Goal: Task Accomplishment & Management: Complete application form

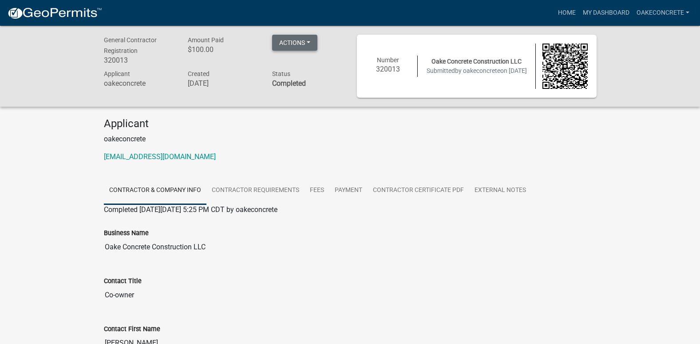
click at [309, 45] on button "Actions" at bounding box center [294, 43] width 45 height 16
click at [308, 44] on button "Actions" at bounding box center [294, 43] width 45 height 16
click at [607, 10] on link "My Dashboard" at bounding box center [606, 12] width 54 height 17
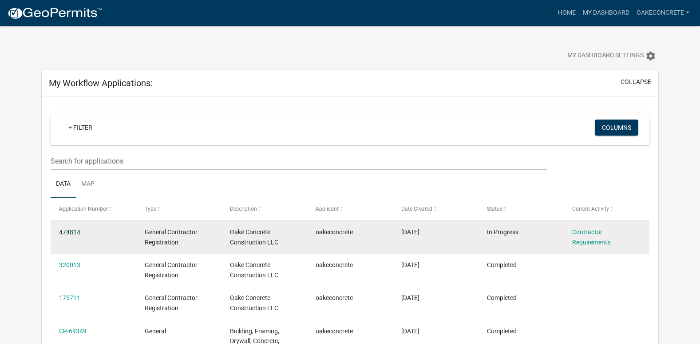
click at [76, 230] on link "474814" at bounding box center [69, 231] width 21 height 7
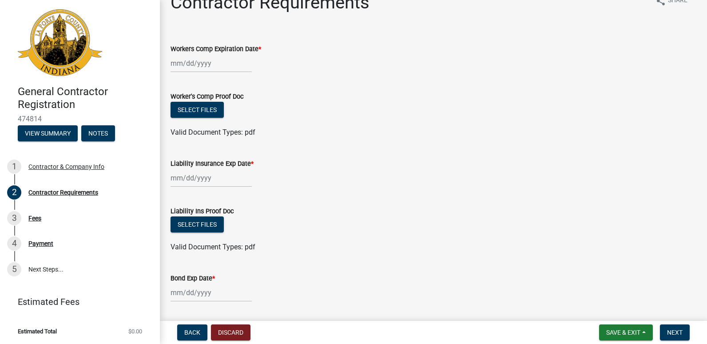
scroll to position [19, 0]
click at [193, 65] on div at bounding box center [210, 63] width 81 height 18
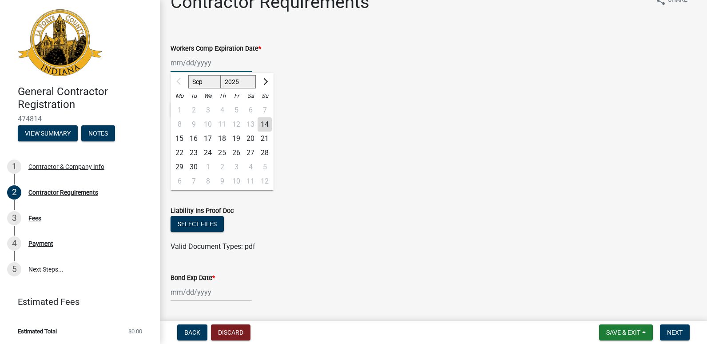
click at [219, 63] on input "Workers Comp Expiration Date *" at bounding box center [210, 63] width 81 height 18
type input "04272026"
click at [304, 138] on wm-data-entity-input "Worker's Comp Proof Doc Select files Valid Document Types: pdf" at bounding box center [433, 112] width 526 height 65
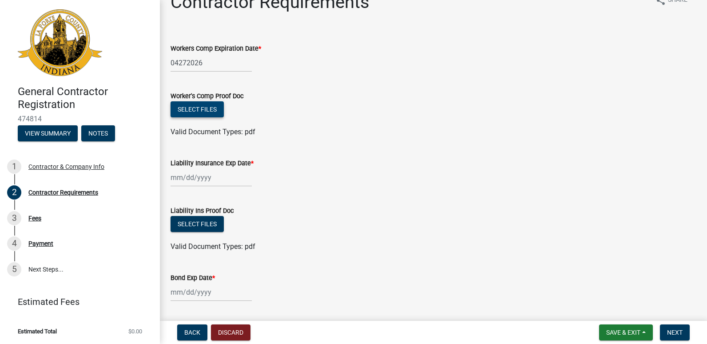
click at [202, 105] on button "Select files" at bounding box center [196, 109] width 53 height 16
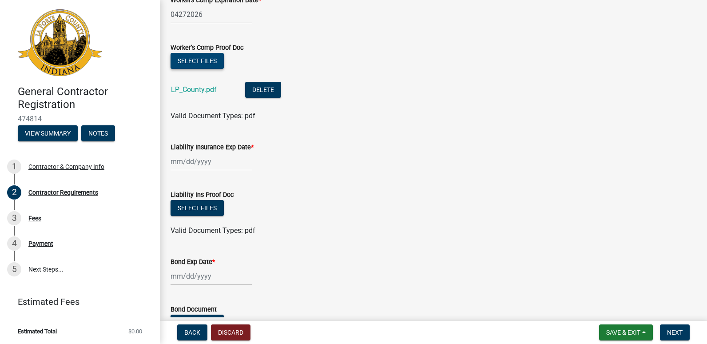
scroll to position [78, 0]
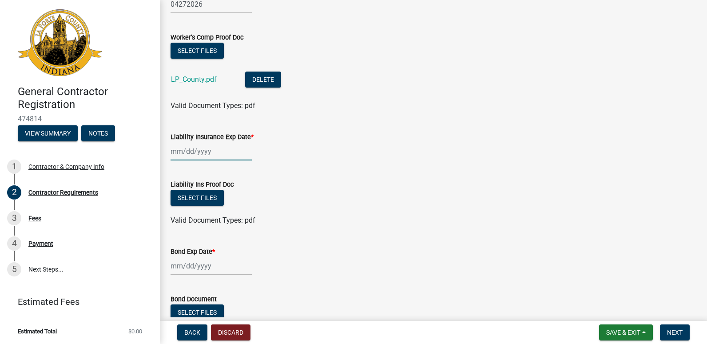
click at [179, 149] on div at bounding box center [210, 151] width 81 height 18
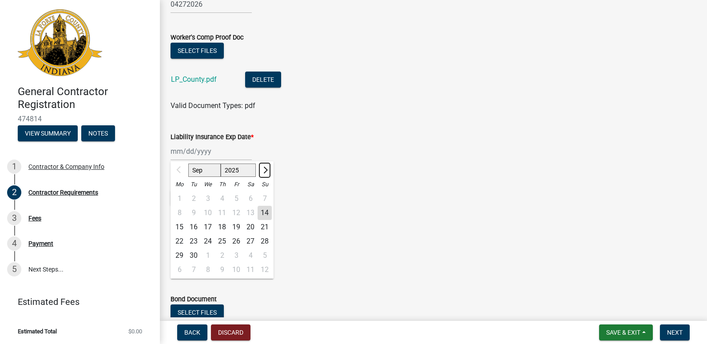
click at [263, 168] on span "Next month" at bounding box center [264, 169] width 7 height 7
select select "1"
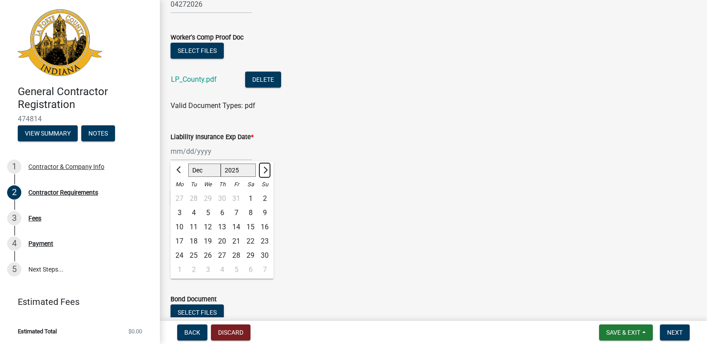
select select "2026"
click at [263, 168] on span "Next month" at bounding box center [264, 169] width 7 height 7
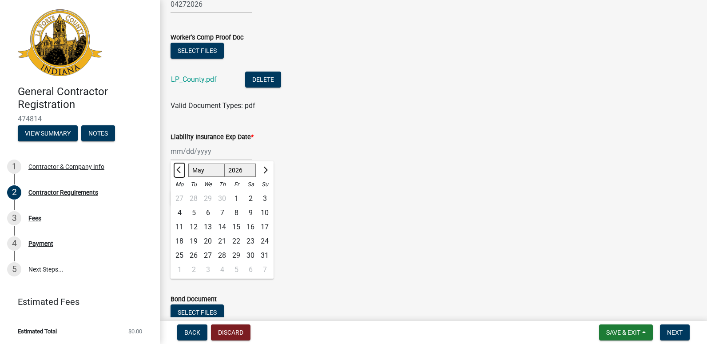
click at [177, 166] on button "Previous month" at bounding box center [179, 170] width 11 height 14
select select "4"
click at [177, 250] on div "27" at bounding box center [179, 255] width 14 height 14
type input "[DATE]"
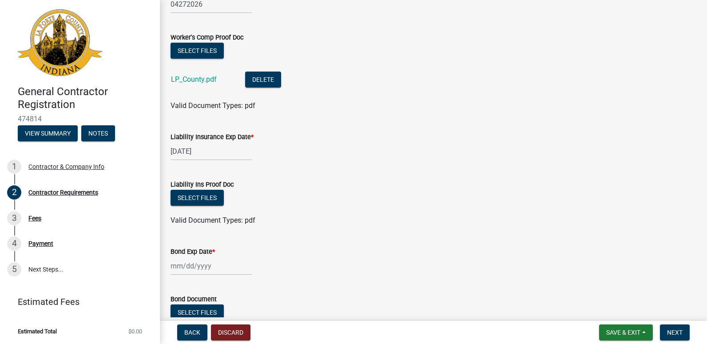
click at [212, 5] on div "04272026" at bounding box center [210, 4] width 81 height 18
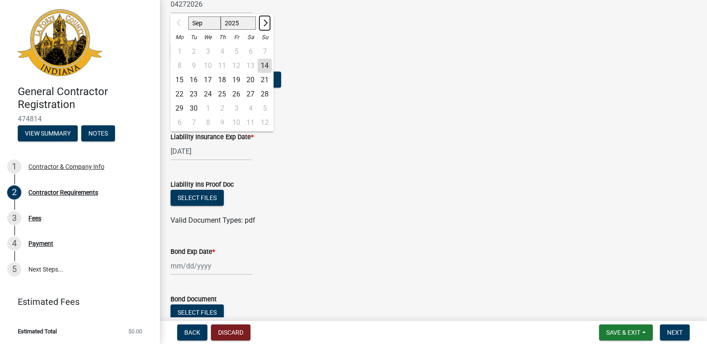
click at [262, 24] on span "Next month" at bounding box center [264, 23] width 7 height 7
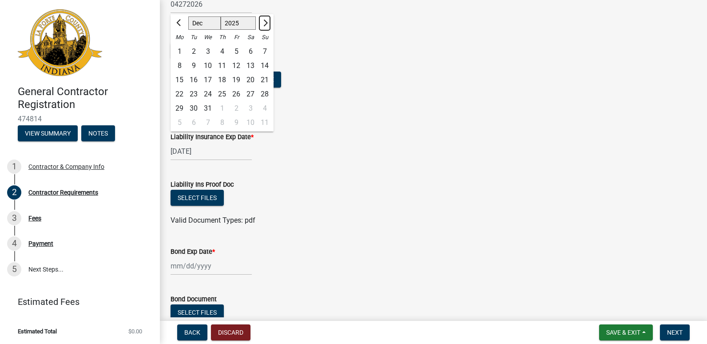
select select "2"
select select "2026"
click at [262, 24] on span "Next month" at bounding box center [264, 23] width 7 height 7
select select "4"
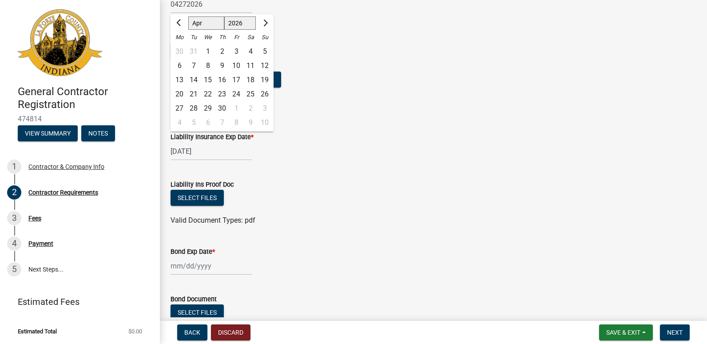
click at [181, 107] on div "27" at bounding box center [179, 108] width 14 height 14
type input "[DATE]"
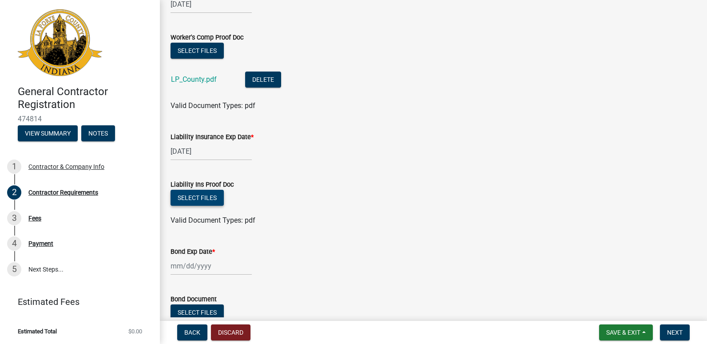
click at [190, 195] on button "Select files" at bounding box center [196, 198] width 53 height 16
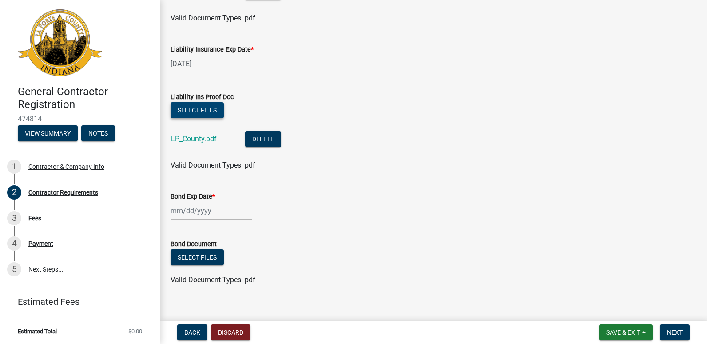
scroll to position [176, 0]
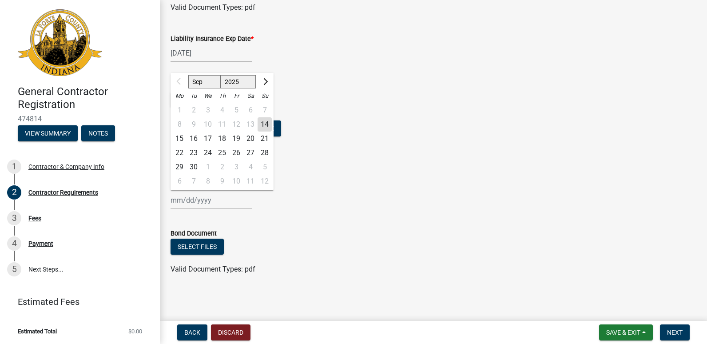
click at [181, 193] on div "Sep Oct Nov [DATE] 2026 2027 2028 2029 2030 2031 2032 2033 2034 2035 2036 2037 …" at bounding box center [210, 200] width 81 height 18
click at [267, 83] on button "Next month" at bounding box center [264, 82] width 11 height 14
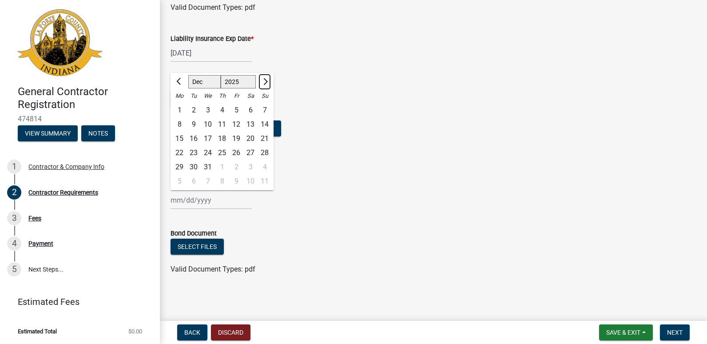
click at [267, 83] on button "Next month" at bounding box center [264, 82] width 11 height 14
select select "2"
select select "2026"
click at [267, 83] on button "Next month" at bounding box center [264, 82] width 11 height 14
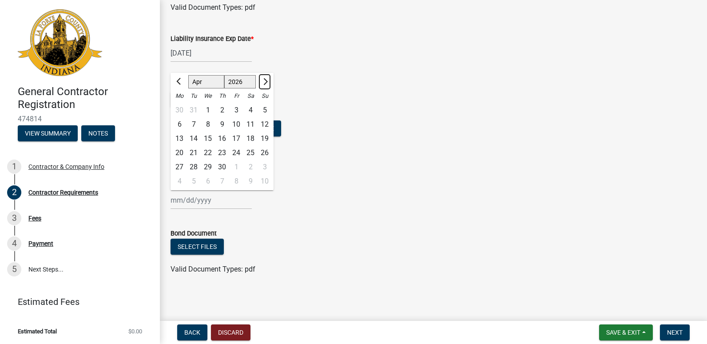
click at [267, 83] on button "Next month" at bounding box center [264, 82] width 11 height 14
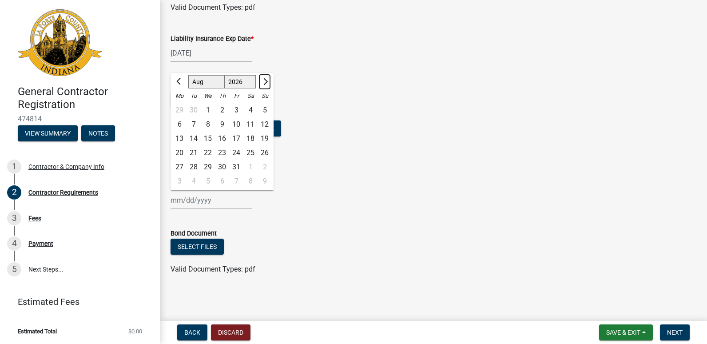
select select "9"
click at [223, 151] on div "24" at bounding box center [222, 153] width 14 height 14
type input "[DATE]"
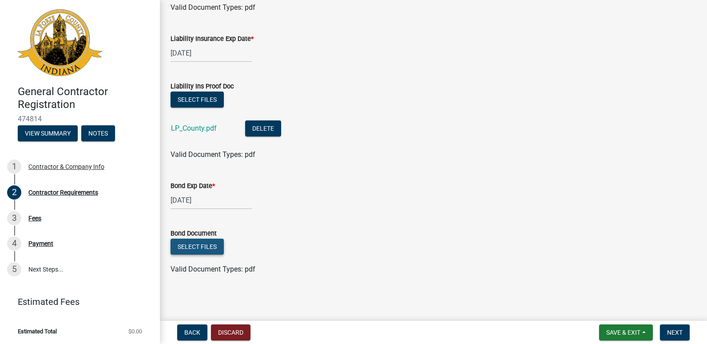
click at [210, 244] on button "Select files" at bounding box center [196, 246] width 53 height 16
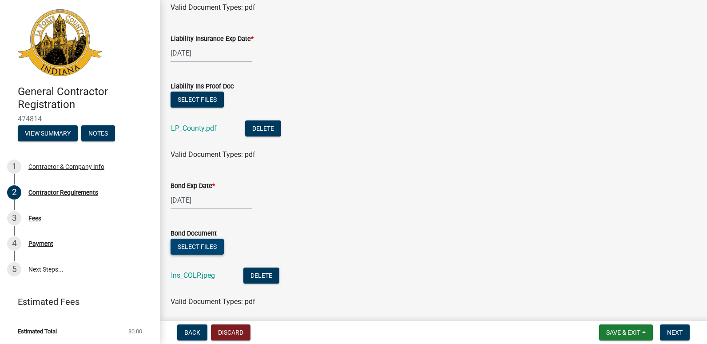
click at [205, 245] on button "Select files" at bounding box center [196, 246] width 53 height 16
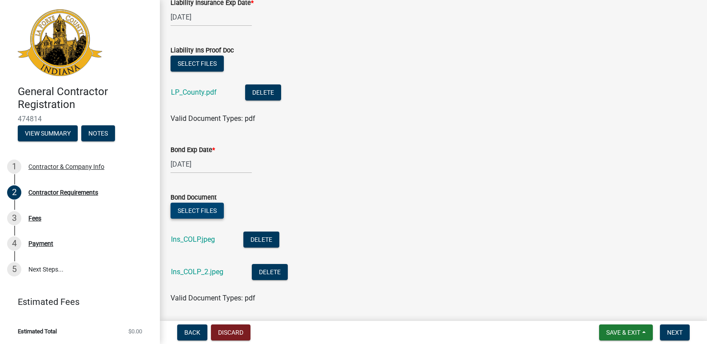
scroll to position [241, 0]
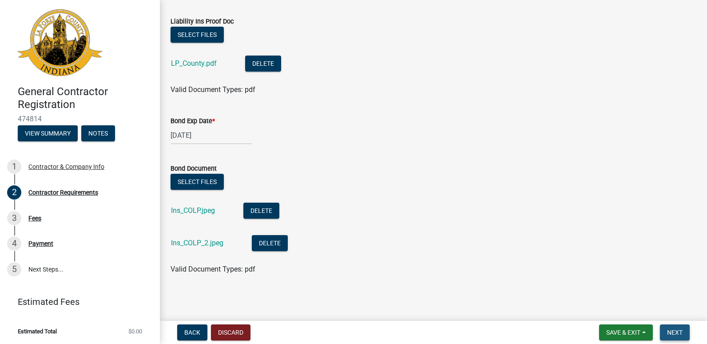
click at [676, 330] on span "Next" at bounding box center [675, 331] width 16 height 7
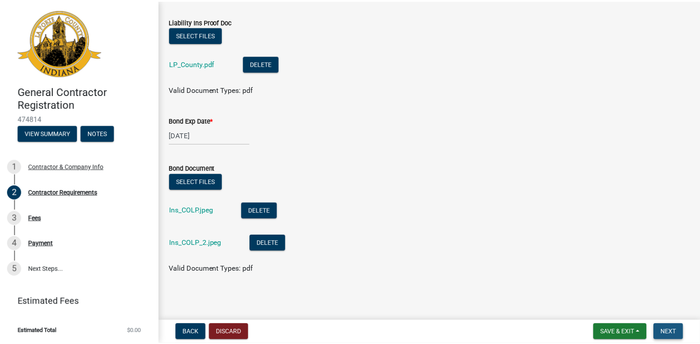
scroll to position [0, 0]
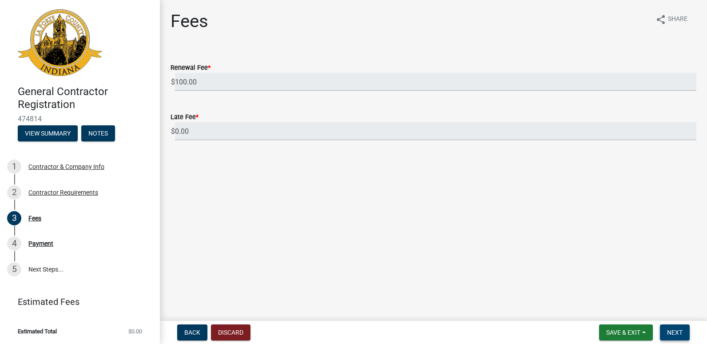
click at [673, 328] on span "Next" at bounding box center [675, 331] width 16 height 7
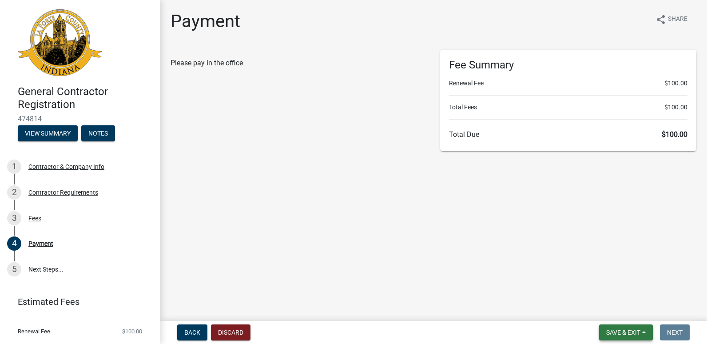
click at [642, 327] on button "Save & Exit" at bounding box center [626, 332] width 54 height 16
click at [620, 301] on button "Save & Exit" at bounding box center [616, 308] width 71 height 21
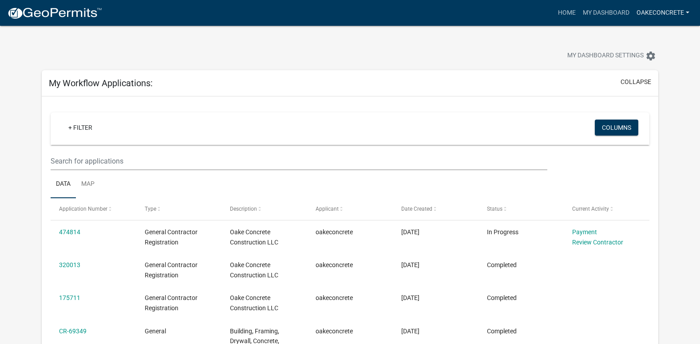
click at [687, 10] on link "oakeconcrete" at bounding box center [663, 12] width 60 height 17
click at [638, 69] on link "Logout" at bounding box center [657, 65] width 71 height 21
